Goal: Check status: Check status

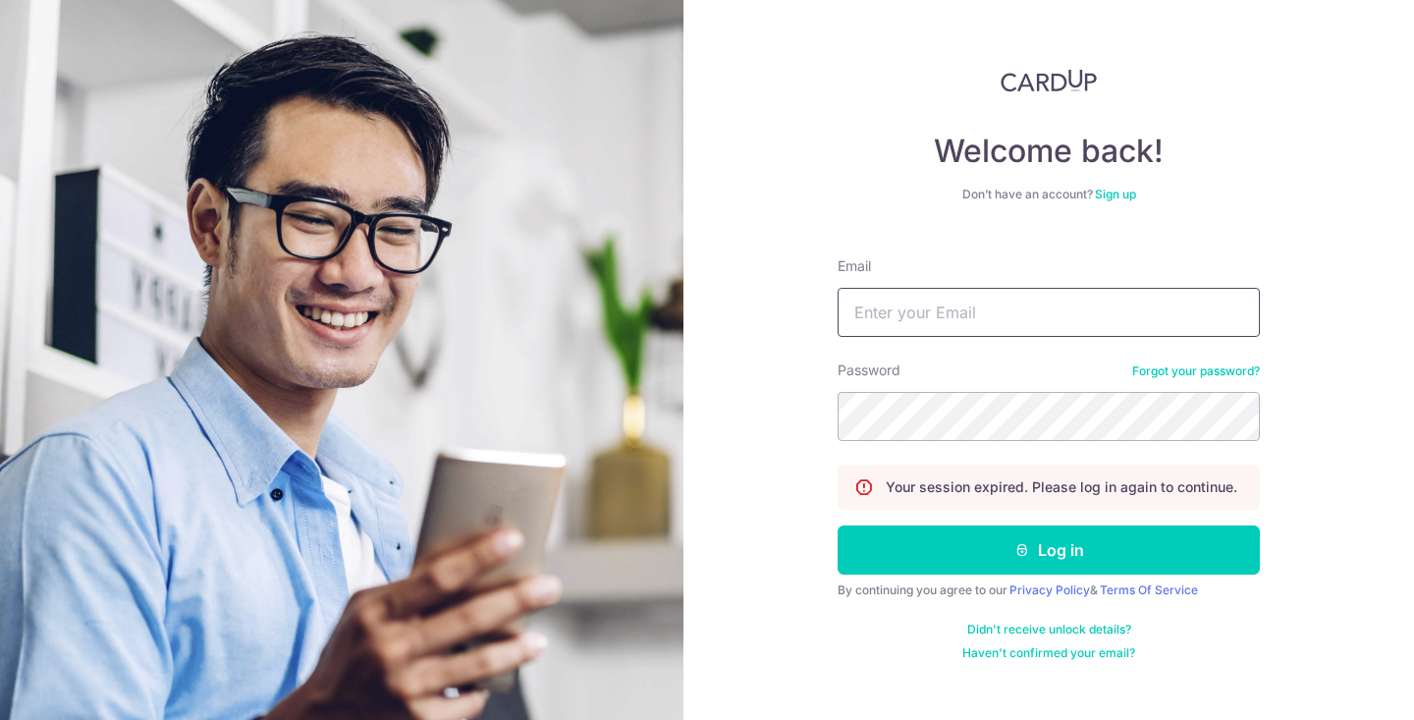
type input "[EMAIL_ADDRESS][DOMAIN_NAME]"
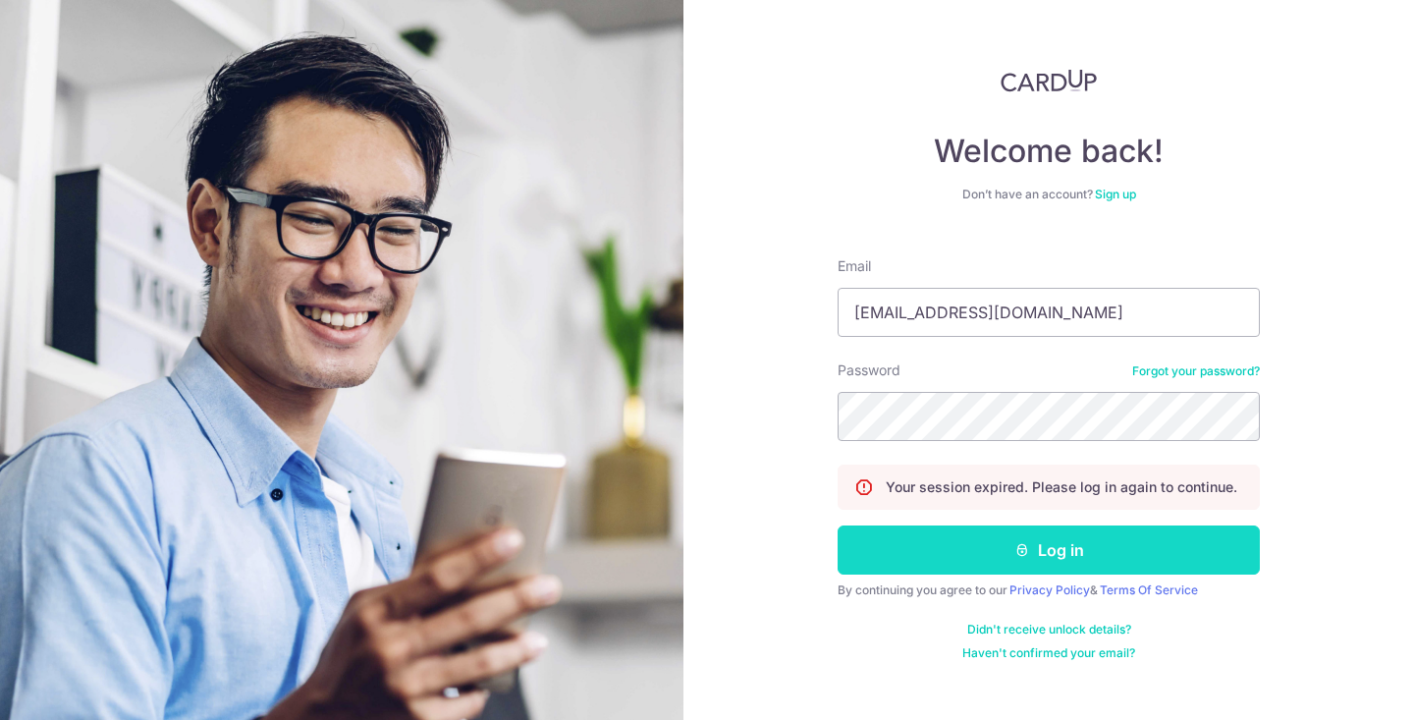
click at [1024, 562] on button "Log in" at bounding box center [1048, 549] width 422 height 49
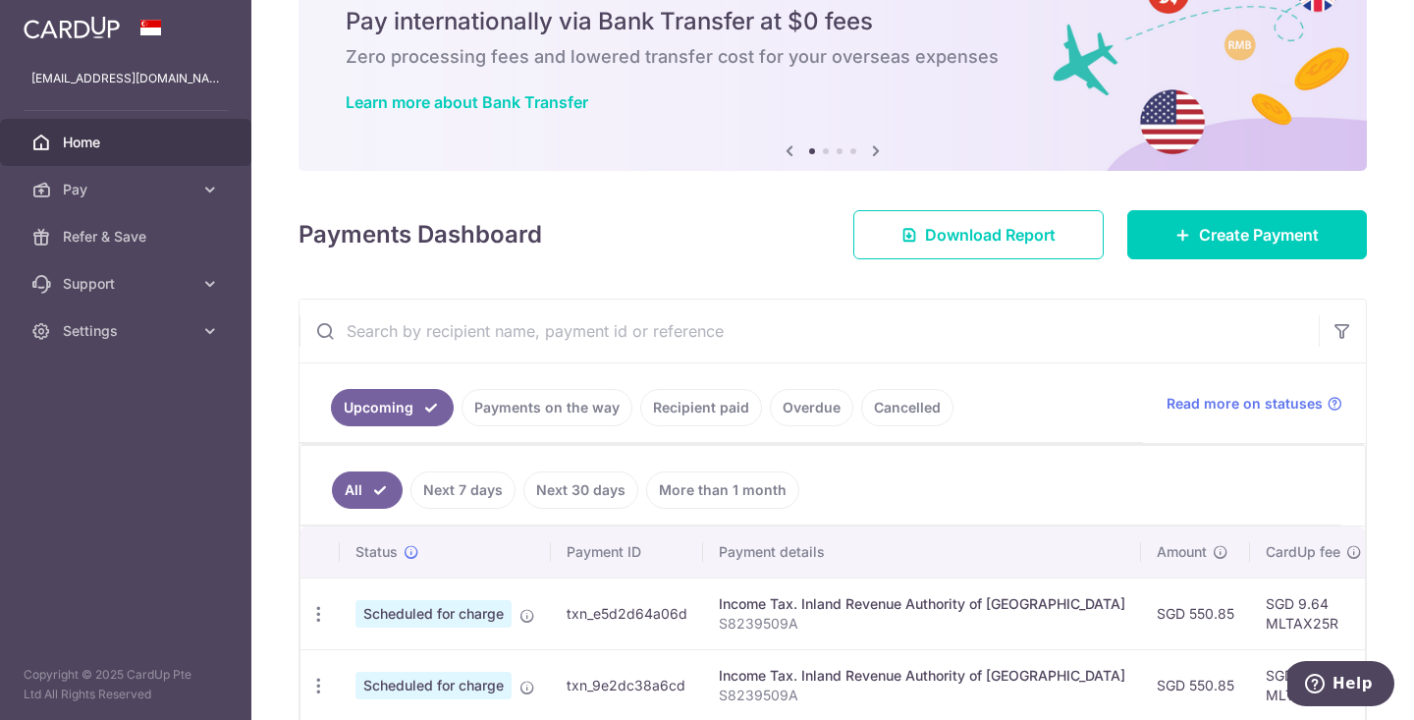
scroll to position [90, 0]
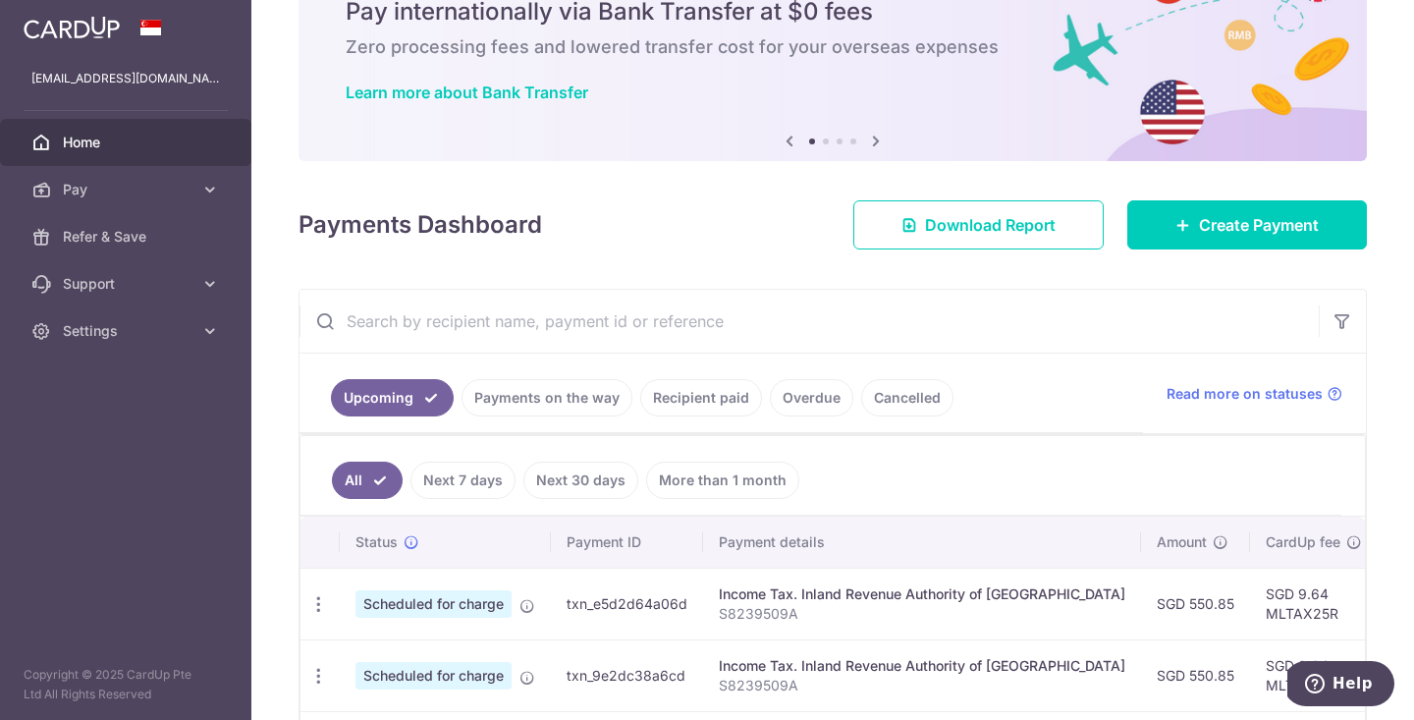
click at [682, 400] on link "Recipient paid" at bounding box center [701, 397] width 122 height 37
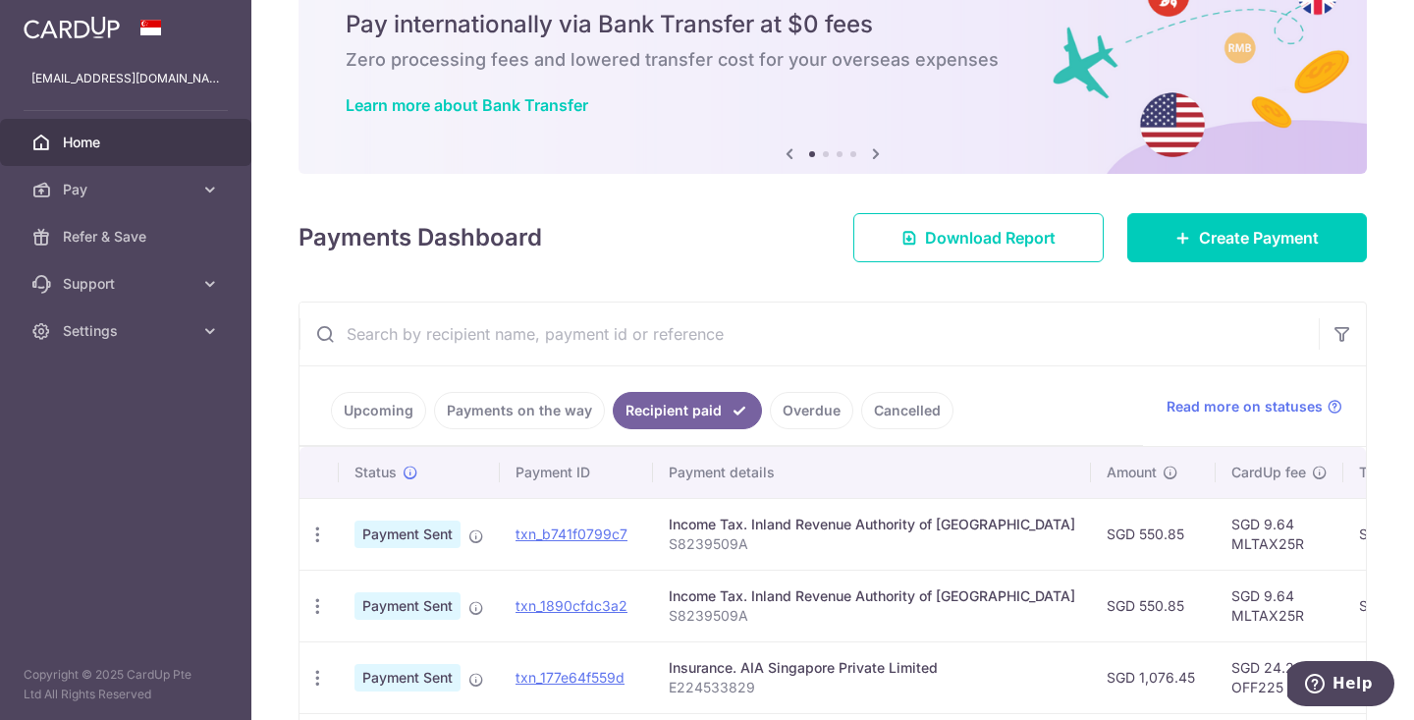
click at [495, 406] on link "Payments on the way" at bounding box center [519, 410] width 171 height 37
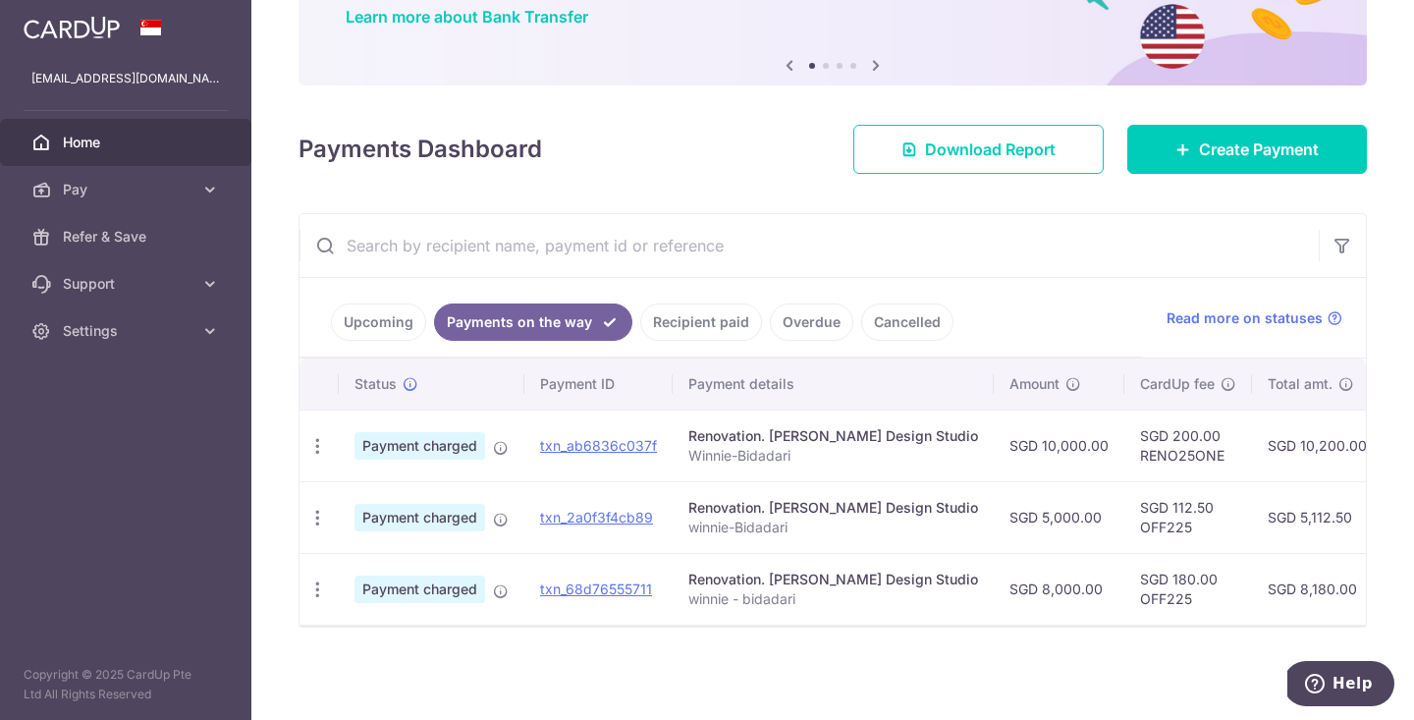
scroll to position [166, 0]
